Goal: Transaction & Acquisition: Purchase product/service

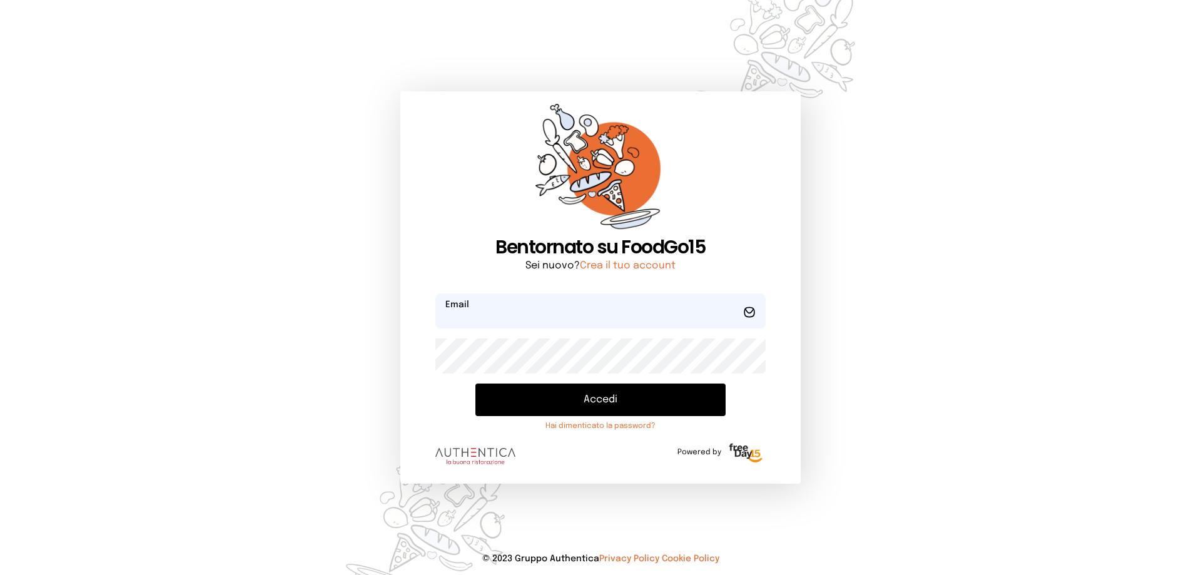
type input "**********"
click at [599, 406] on button "Accedi" at bounding box center [601, 400] width 250 height 33
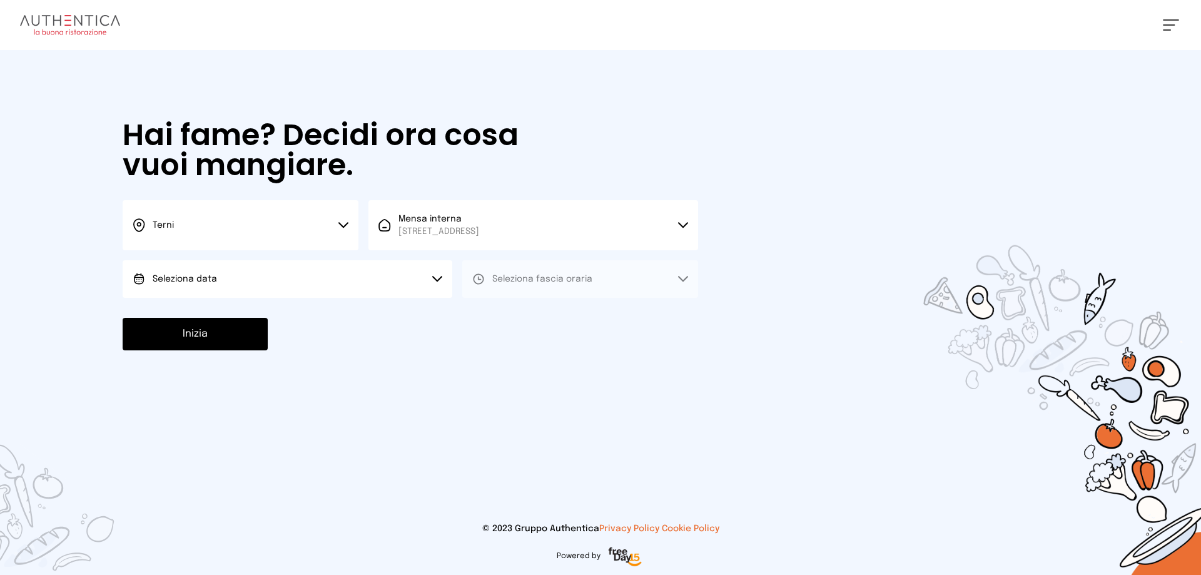
click at [238, 285] on button "Seleziona data" at bounding box center [288, 279] width 330 height 38
click at [229, 323] on li "[DATE], [DATE]" at bounding box center [288, 314] width 330 height 33
click at [559, 283] on span "Seleziona fascia oraria" at bounding box center [542, 279] width 100 height 9
click at [547, 320] on li "Pranzo" at bounding box center [580, 314] width 236 height 33
click at [188, 337] on button "Inizia" at bounding box center [195, 334] width 145 height 33
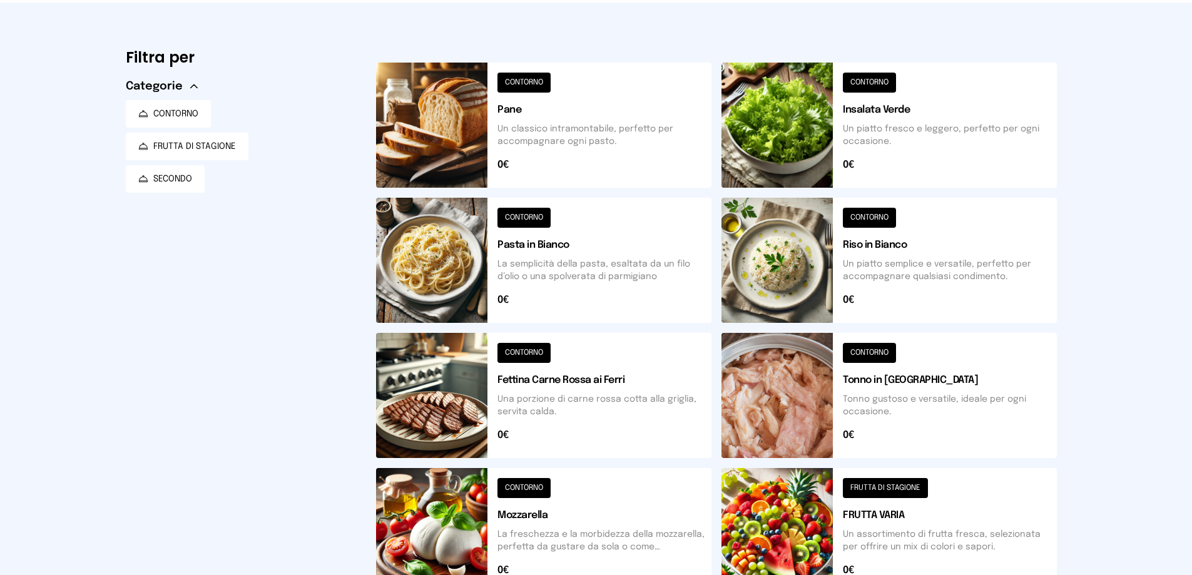
scroll to position [125, 0]
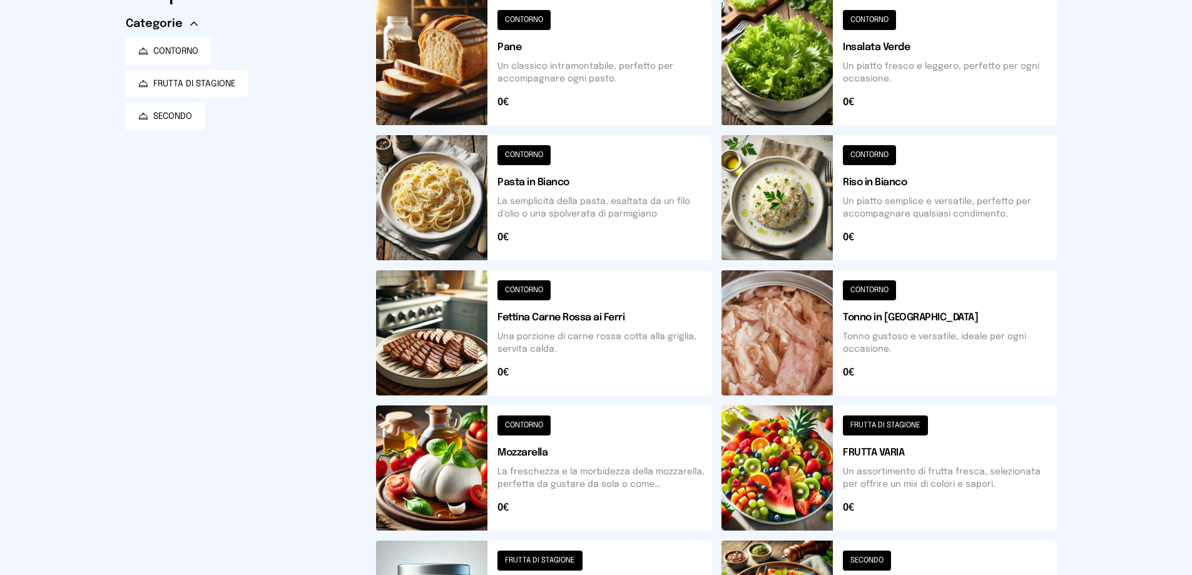
click at [894, 187] on button at bounding box center [889, 197] width 335 height 125
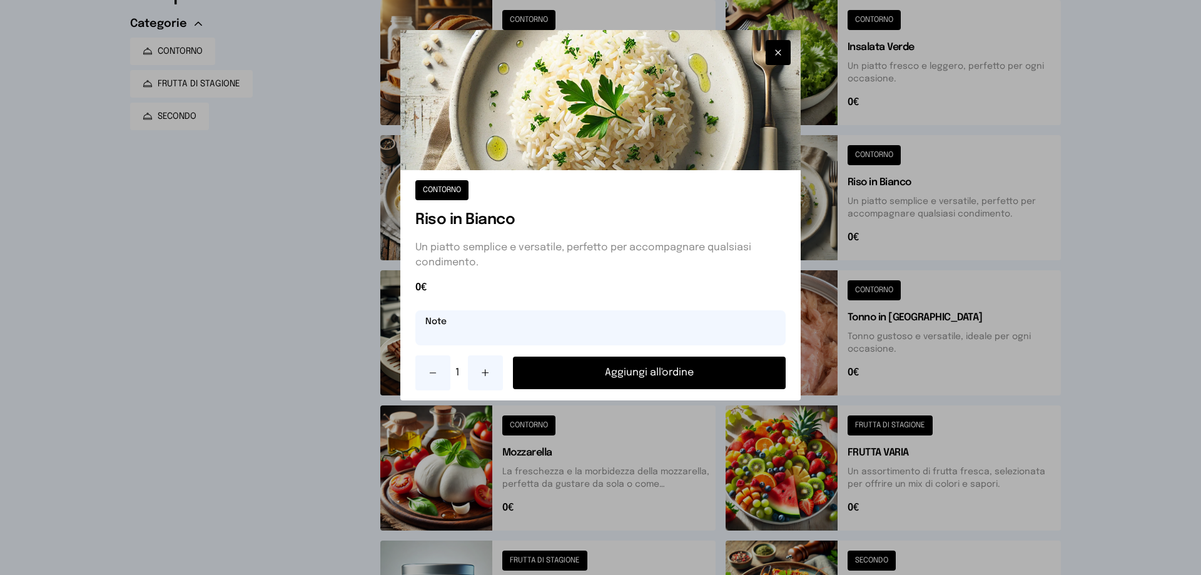
click at [472, 326] on input "text" at bounding box center [601, 327] width 370 height 35
type input "**********"
click at [634, 368] on button "Aggiungi all'ordine" at bounding box center [649, 373] width 273 height 33
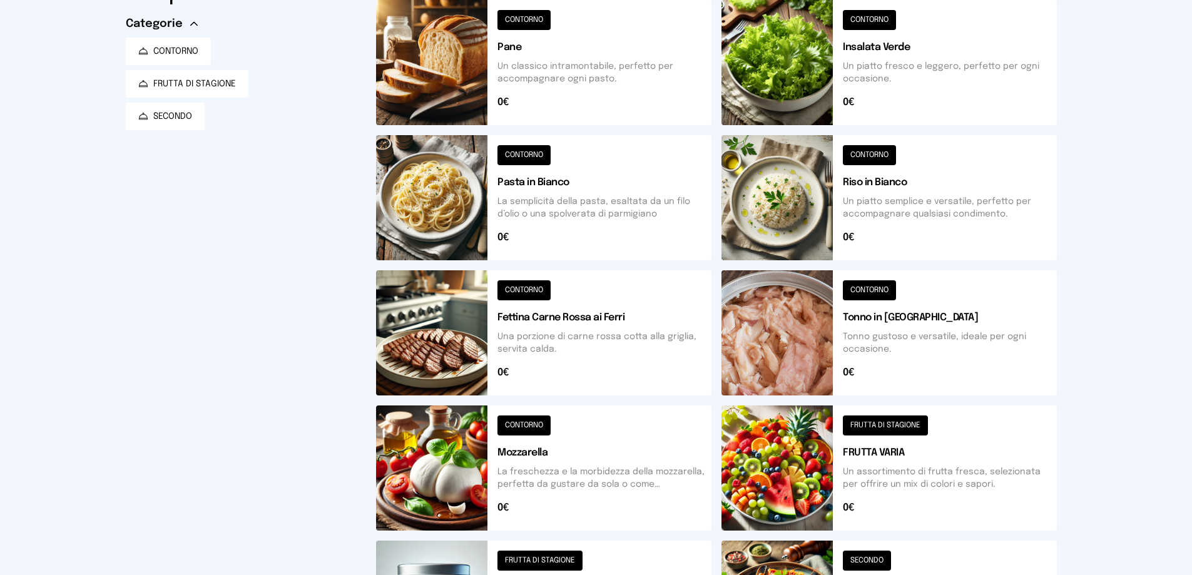
click at [578, 319] on button at bounding box center [543, 332] width 335 height 125
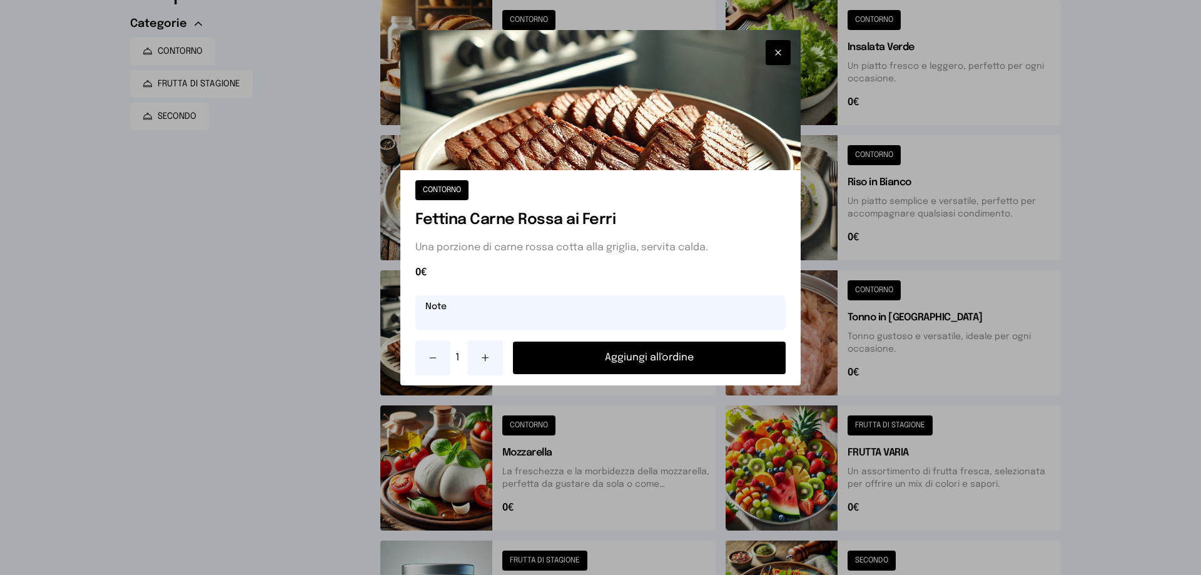
click at [574, 309] on input "text" at bounding box center [601, 312] width 370 height 35
type input "**********"
click at [628, 356] on button "Aggiungi all'ordine" at bounding box center [649, 358] width 273 height 33
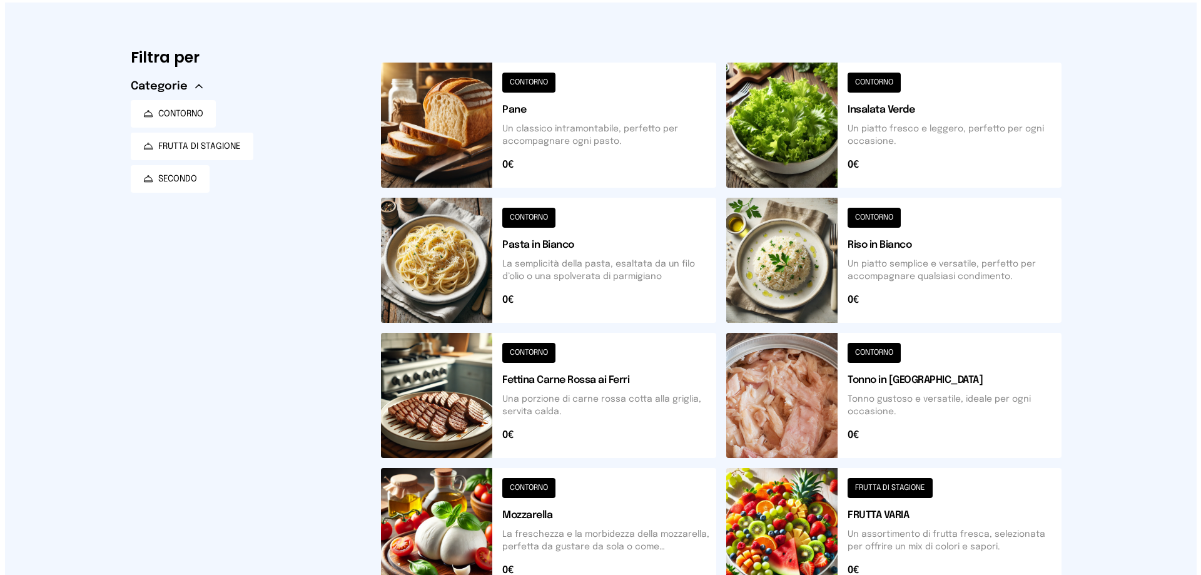
scroll to position [0, 0]
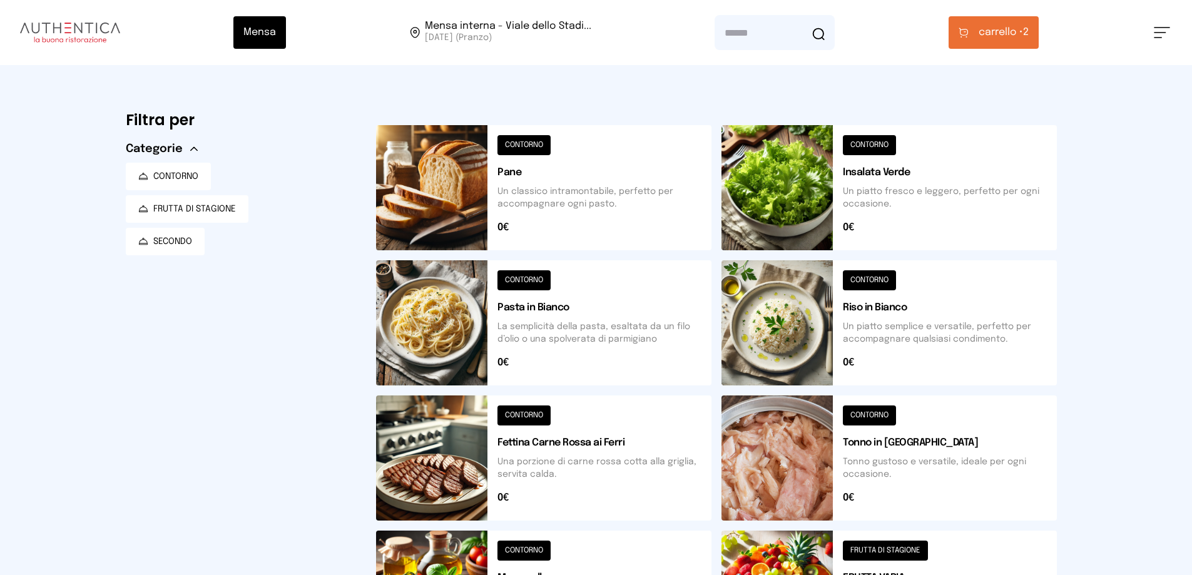
click at [996, 34] on span "carrello •" at bounding box center [1001, 32] width 44 height 15
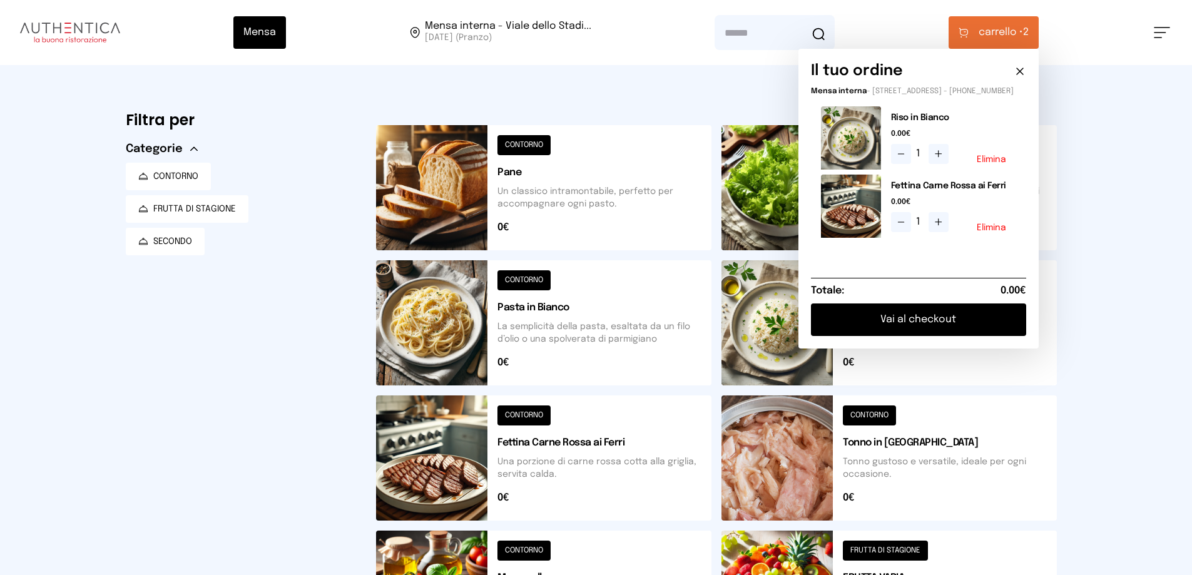
click at [947, 330] on button "Vai al checkout" at bounding box center [918, 320] width 215 height 33
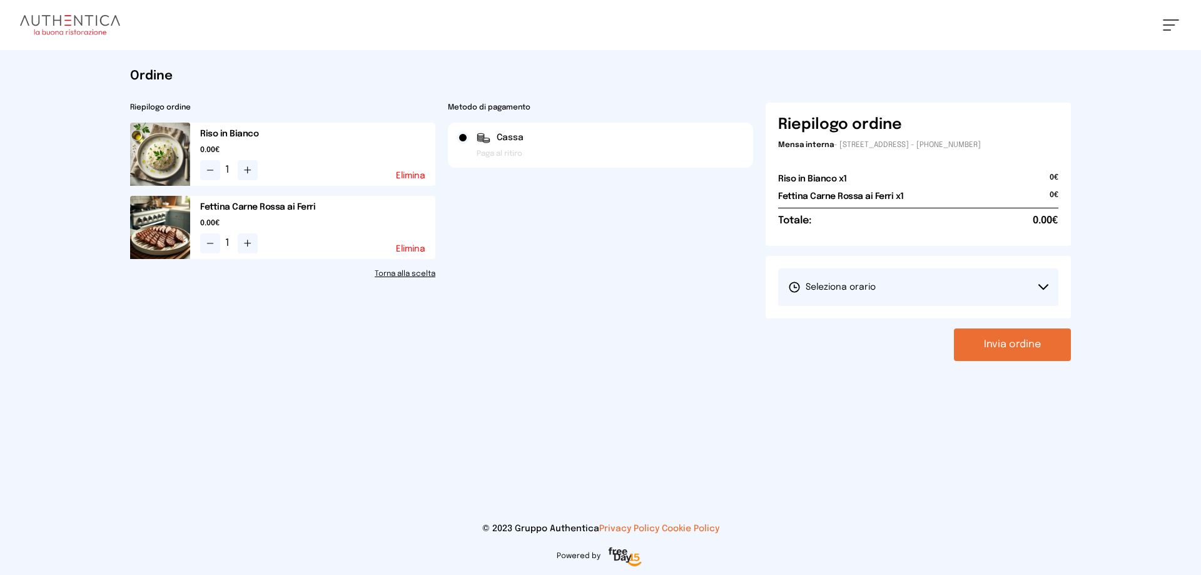
click at [875, 292] on span "Seleziona orario" at bounding box center [832, 287] width 88 height 13
click at [864, 333] on li "1° Turno (13:00 - 15:00)" at bounding box center [918, 322] width 280 height 33
click at [1014, 344] on button "Invia ordine" at bounding box center [1012, 345] width 117 height 33
